Goal: Task Accomplishment & Management: Manage account settings

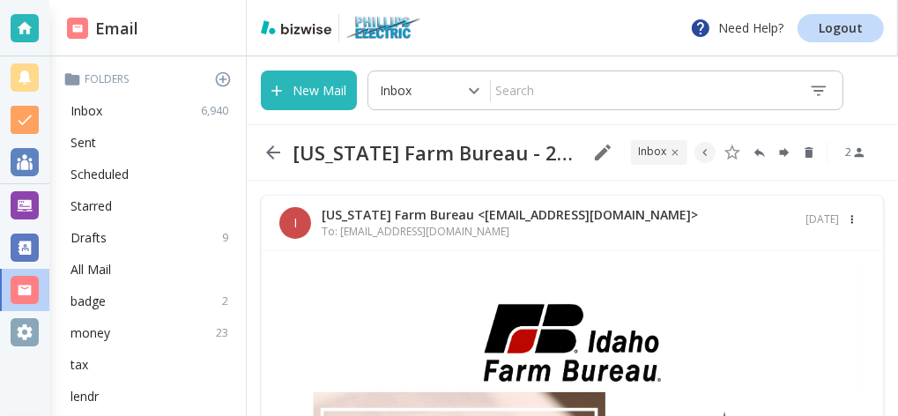
click at [846, 217] on icon "button" at bounding box center [852, 219] width 12 height 12
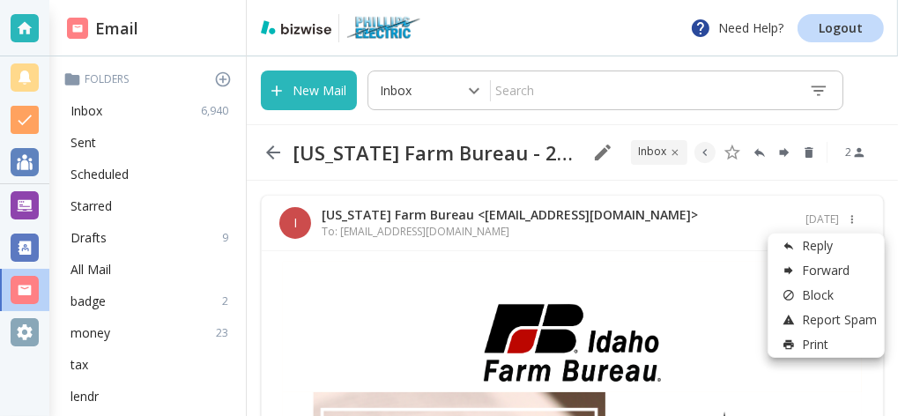
click at [814, 345] on p "Print" at bounding box center [802, 345] width 53 height 18
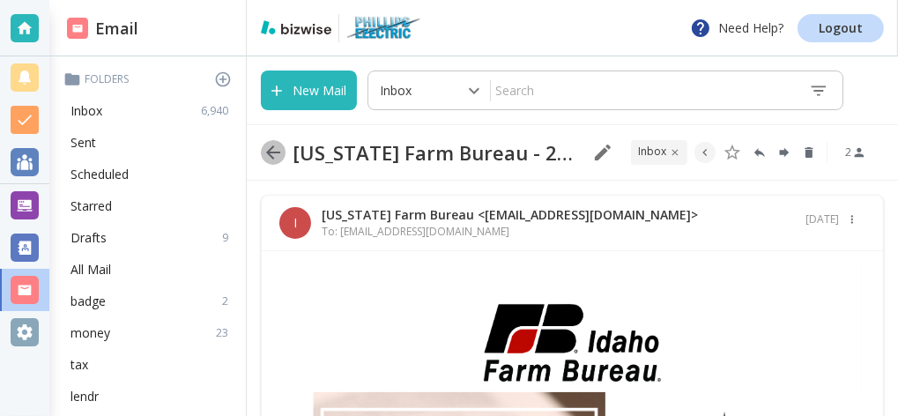
click at [273, 155] on icon "button" at bounding box center [273, 152] width 21 height 21
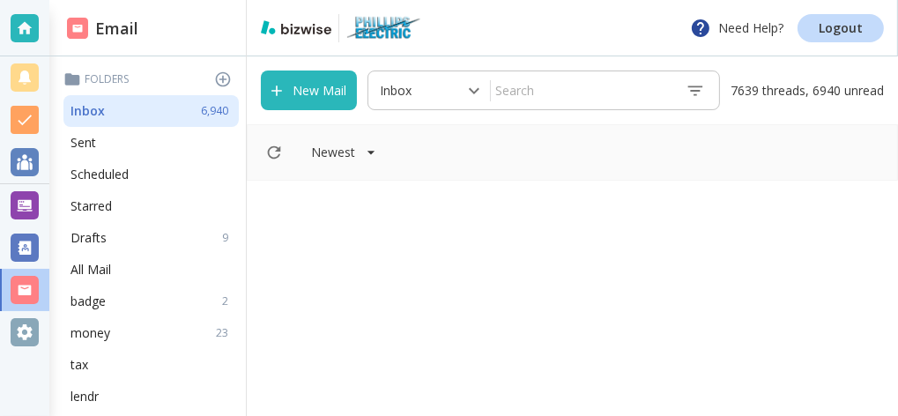
scroll to position [1421, 0]
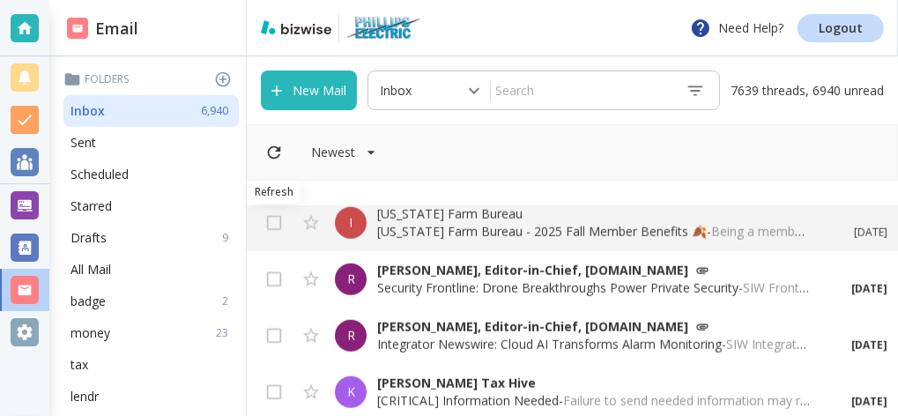
click at [279, 155] on icon "Refresh" at bounding box center [274, 152] width 13 height 13
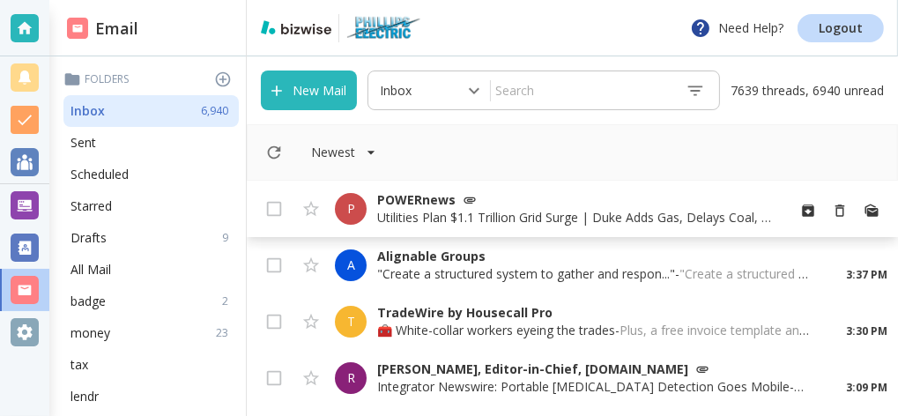
click at [450, 208] on p "POWERnews" at bounding box center [574, 200] width 394 height 18
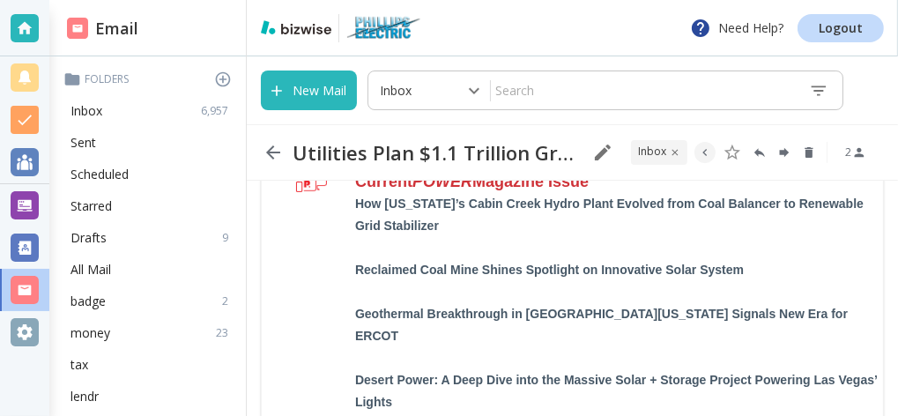
scroll to position [2369, 0]
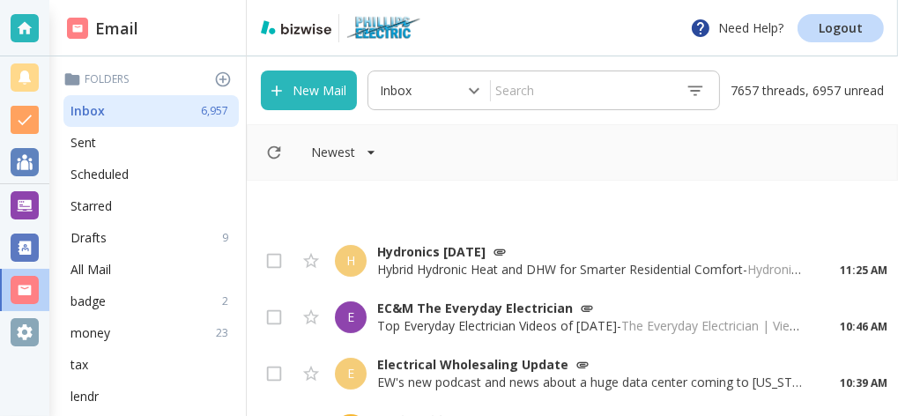
scroll to position [473, 0]
